Goal: Task Accomplishment & Management: Manage account settings

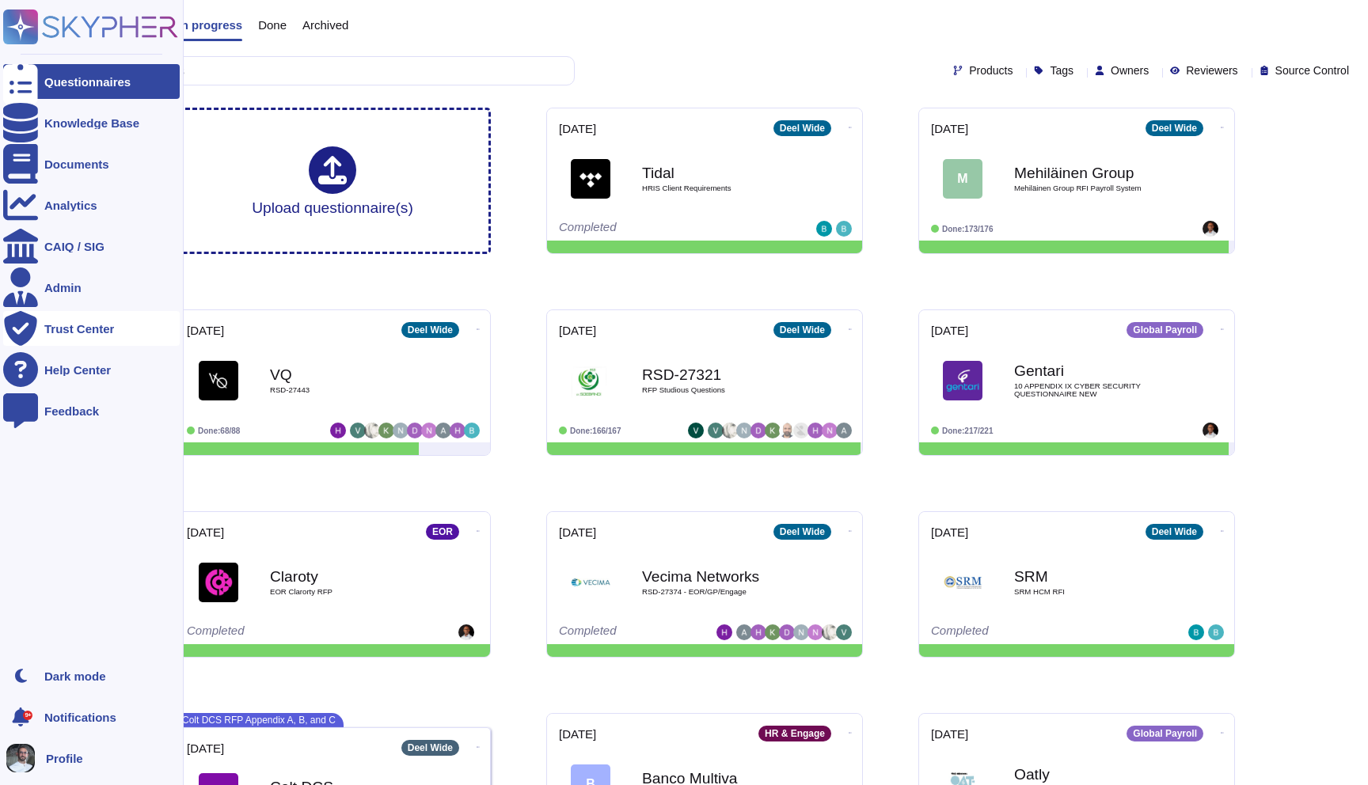
click at [76, 336] on div "Trust Center" at bounding box center [91, 328] width 177 height 35
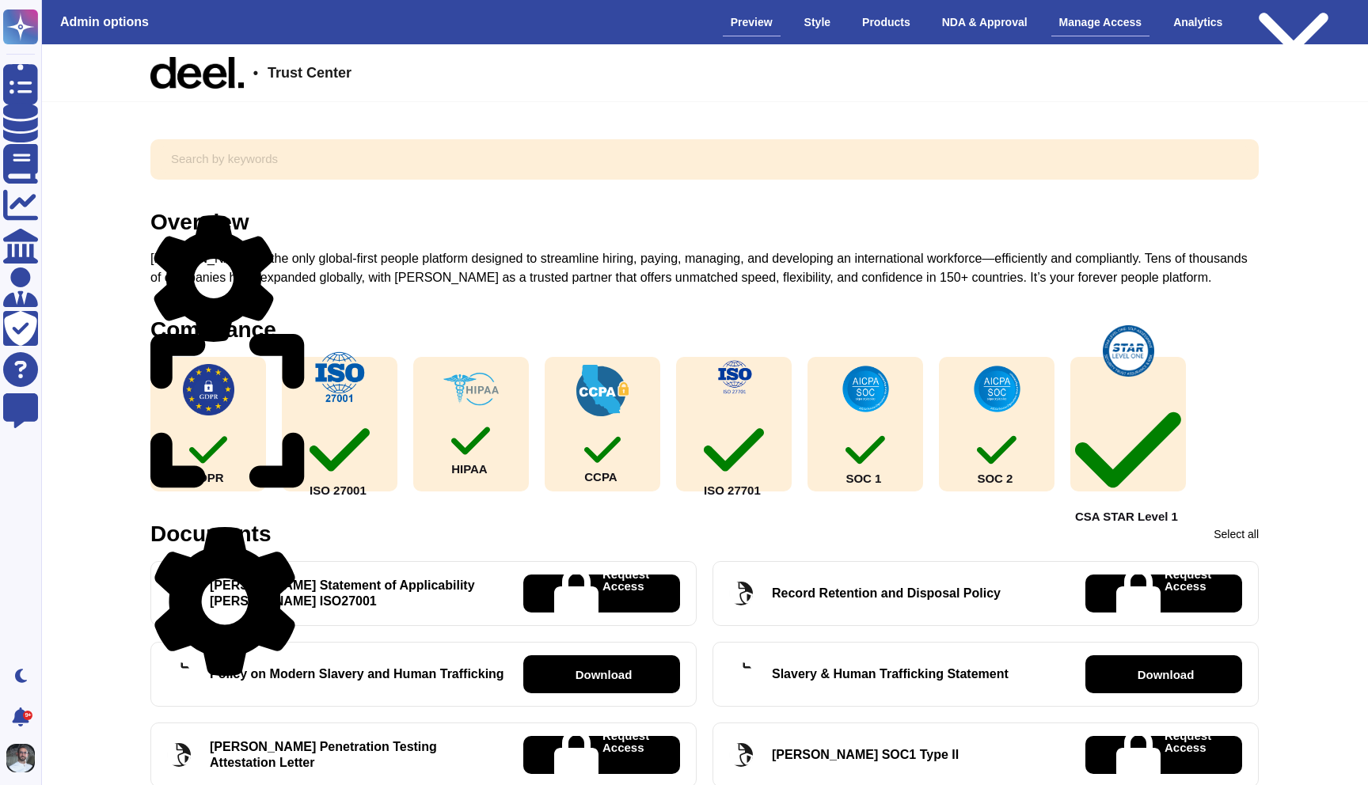
click at [1089, 26] on div "Manage Access" at bounding box center [1100, 23] width 99 height 28
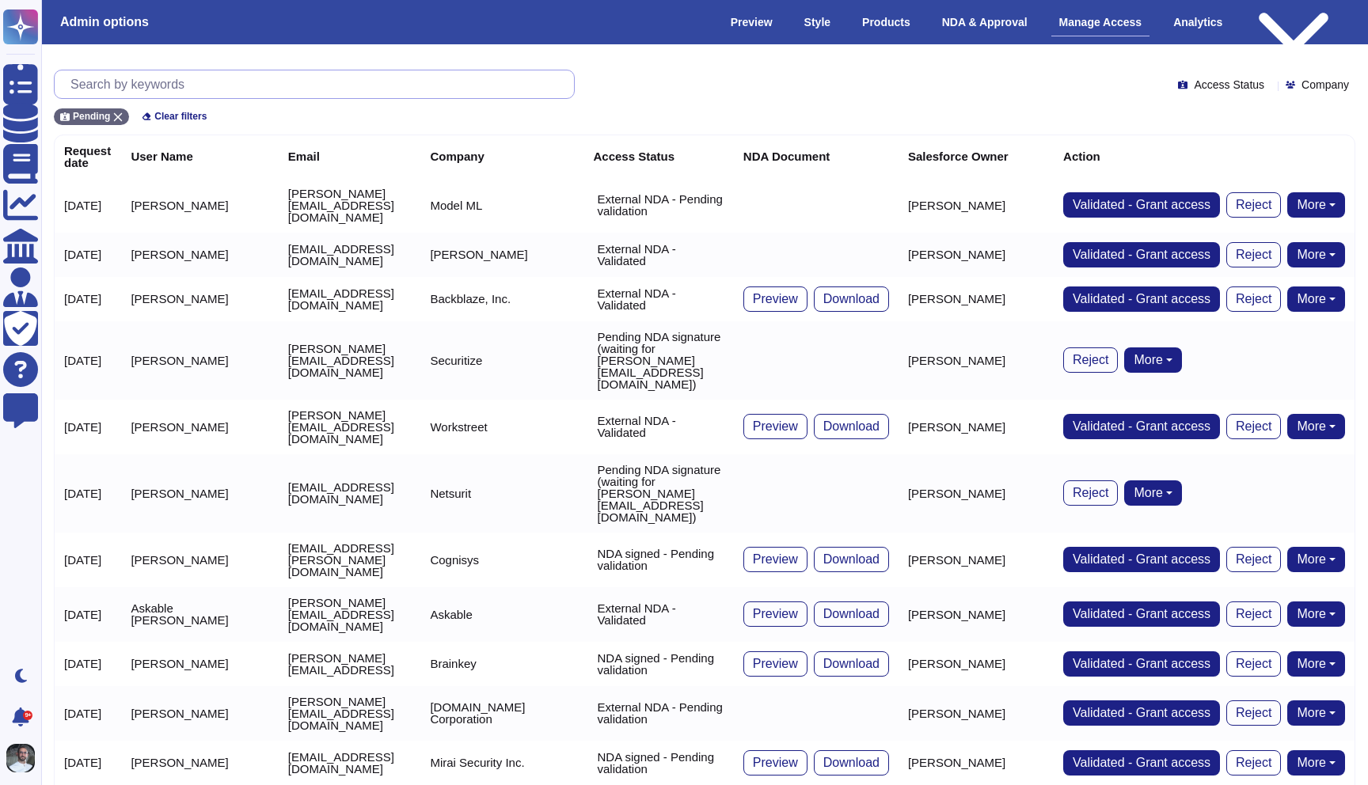
click at [269, 77] on input "text" at bounding box center [318, 84] width 511 height 28
paste input "[EMAIL_ADDRESS][DOMAIN_NAME]."
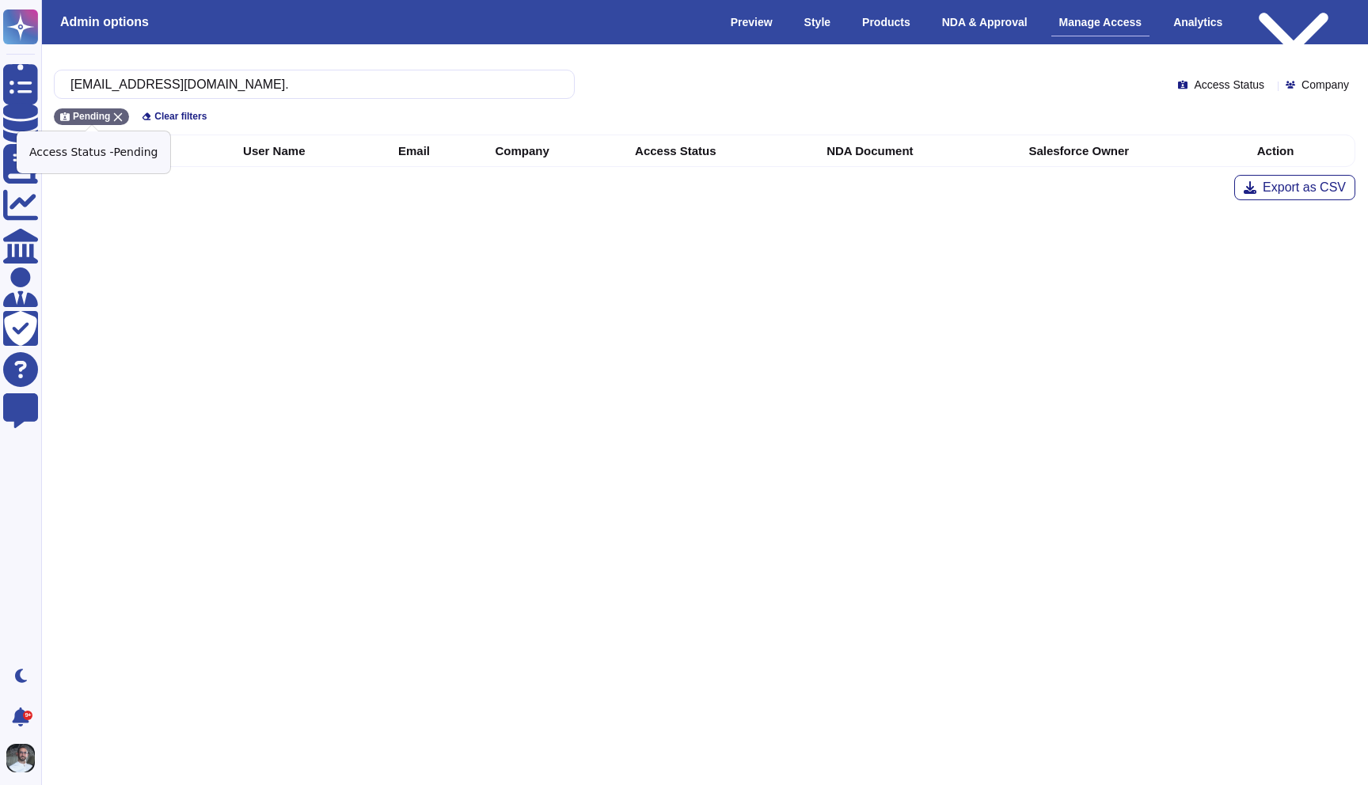
click at [120, 116] on icon at bounding box center [118, 117] width 9 height 9
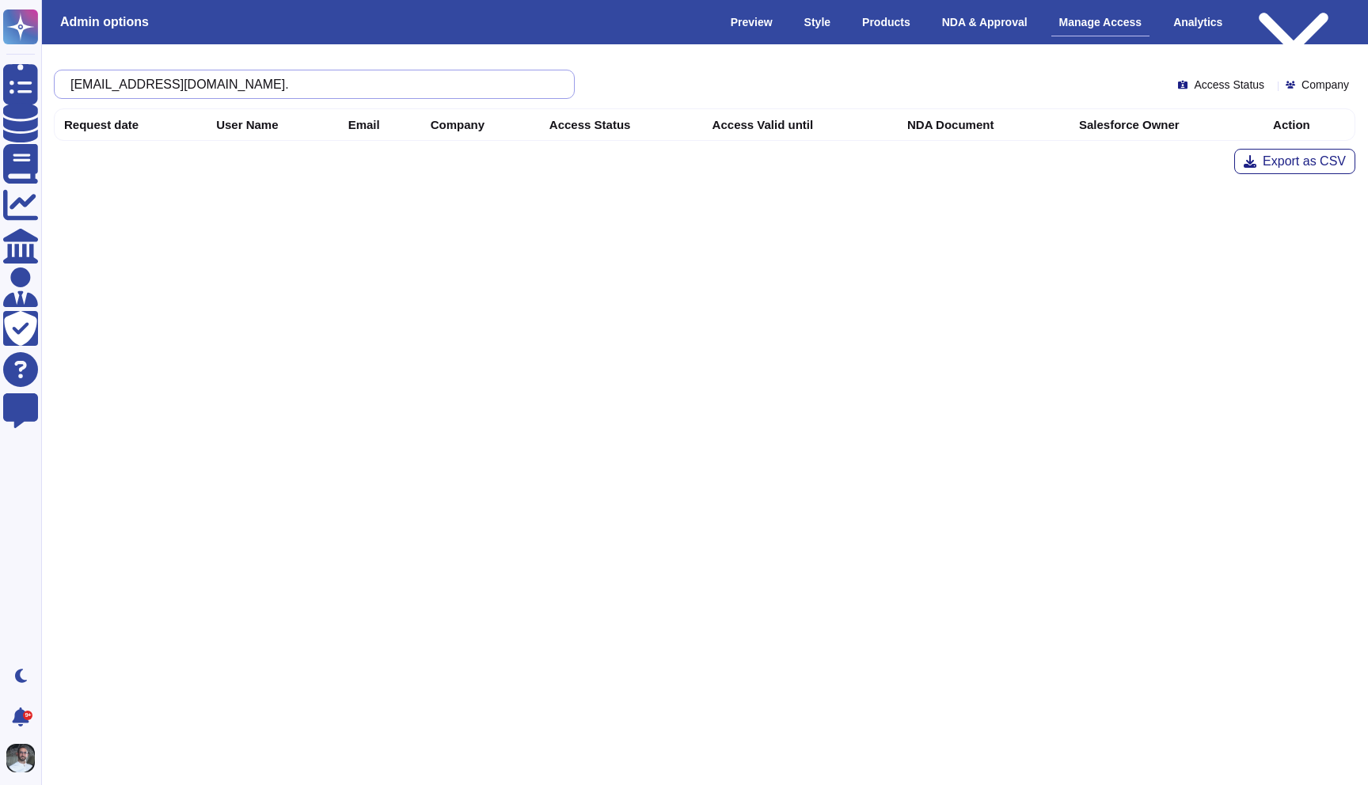
click at [298, 79] on input "[EMAIL_ADDRESS][DOMAIN_NAME]." at bounding box center [311, 84] width 496 height 28
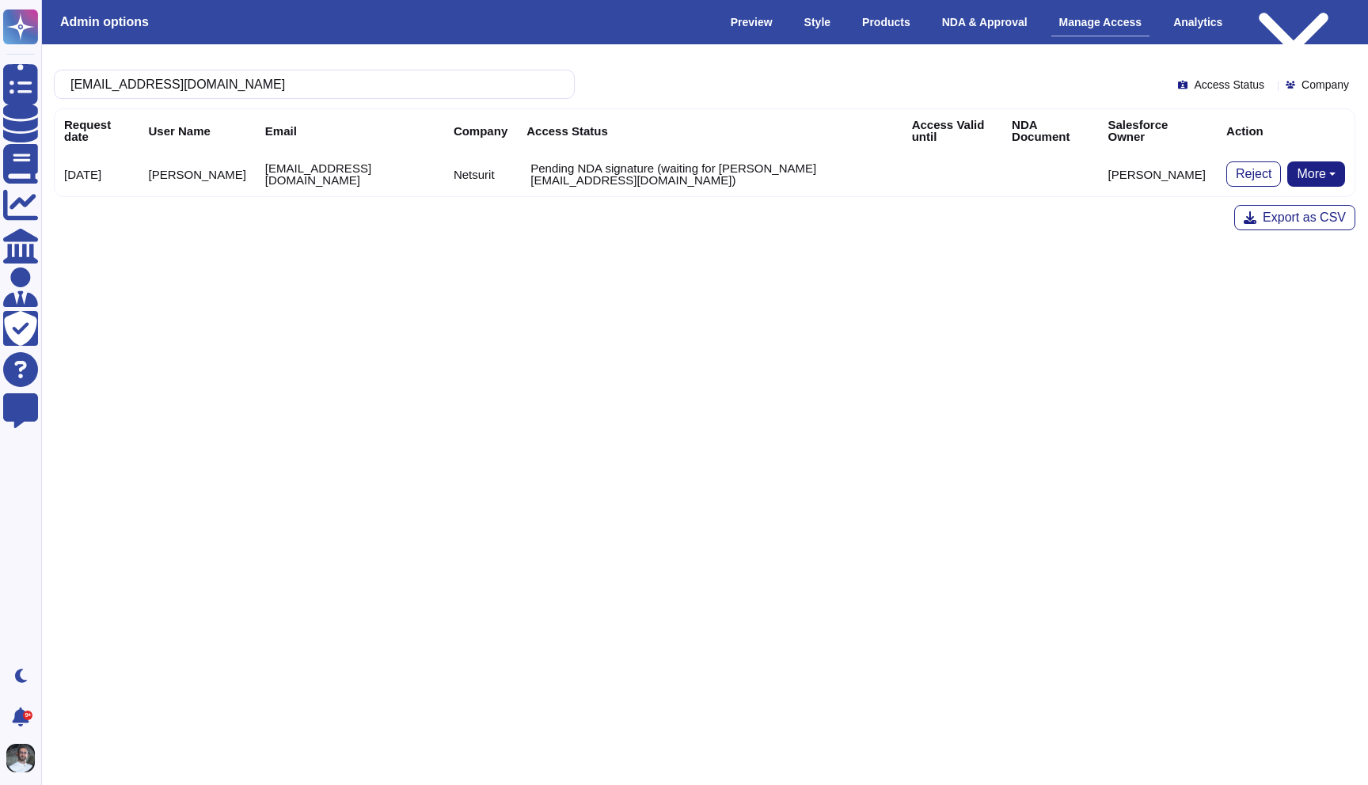
type input "[EMAIL_ADDRESS][DOMAIN_NAME]"
click at [1313, 181] on button "More" at bounding box center [1316, 174] width 58 height 25
click at [1291, 204] on link "Bypass [PERSON_NAME]" at bounding box center [1257, 205] width 175 height 19
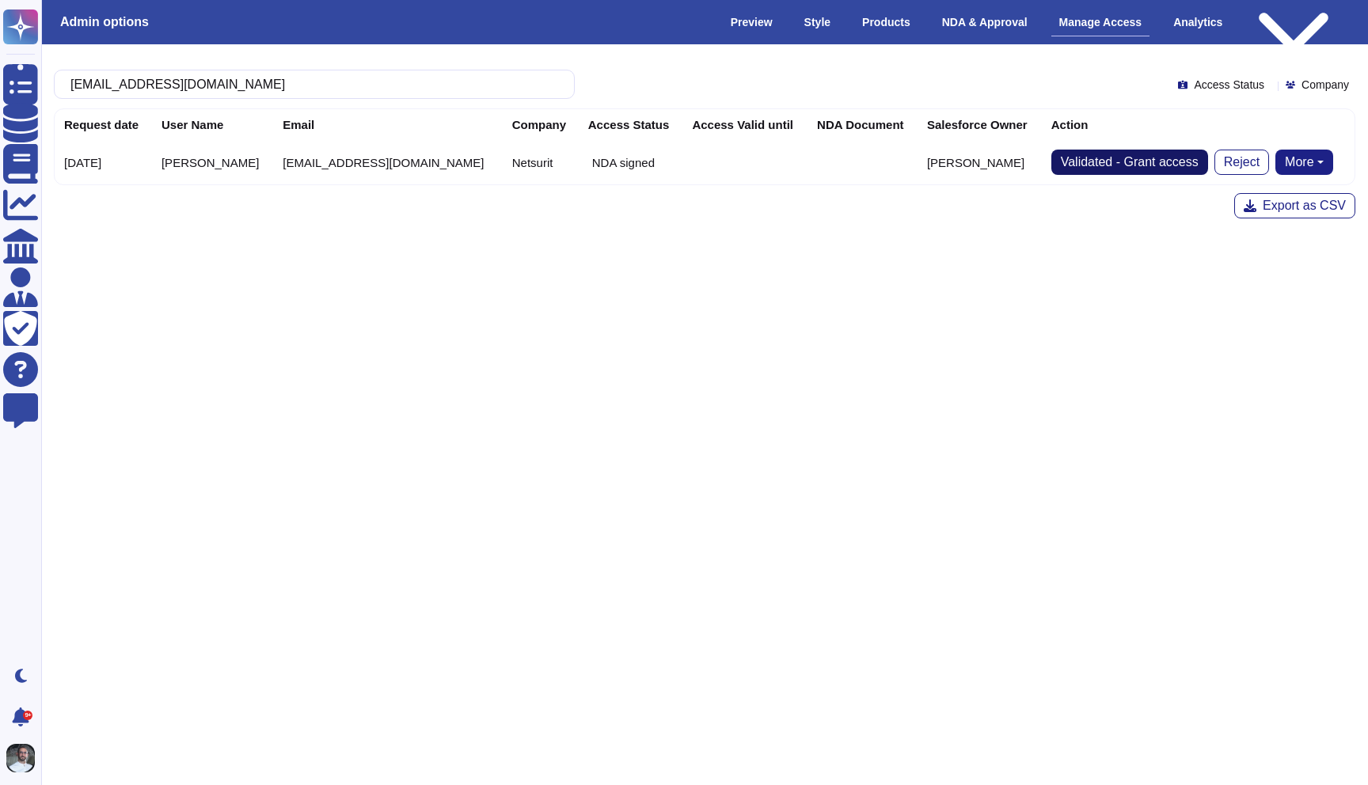
click at [1135, 165] on span "Validated - Grant access" at bounding box center [1130, 162] width 138 height 13
